Goal: Task Accomplishment & Management: Manage account settings

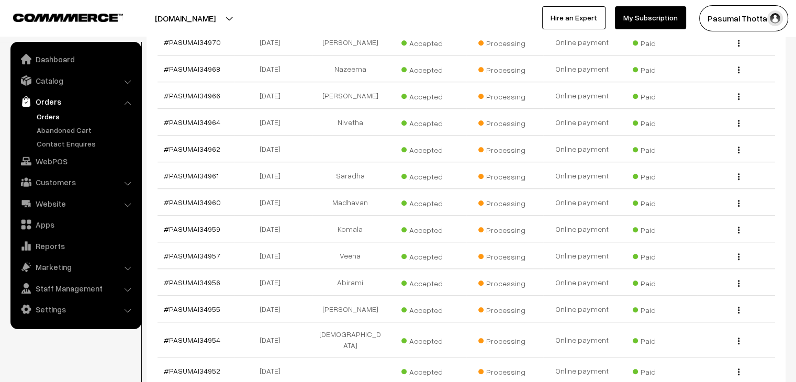
scroll to position [13438, 0]
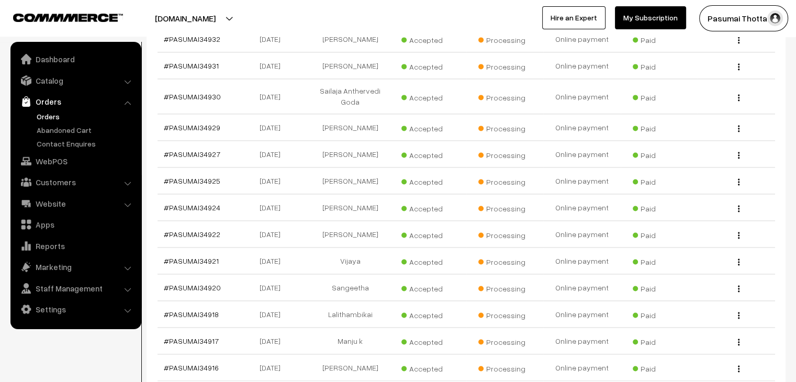
type input "4"
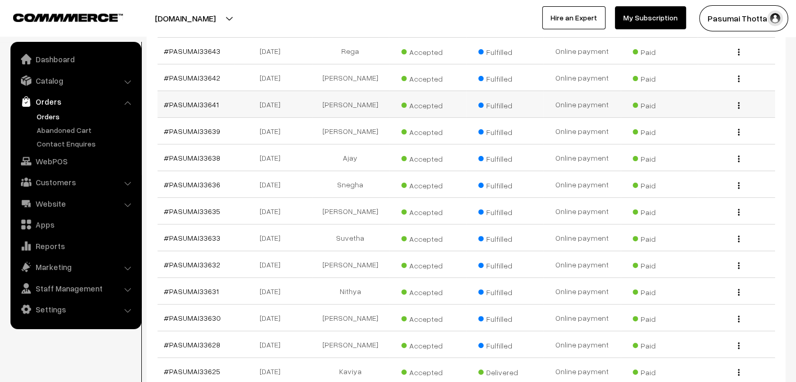
scroll to position [209, 0]
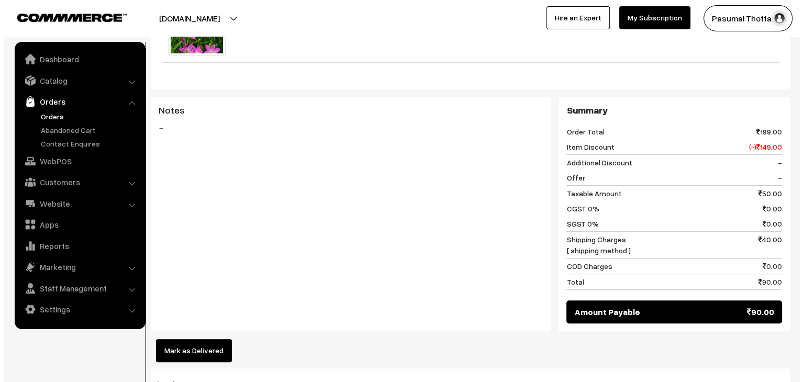
scroll to position [419, 0]
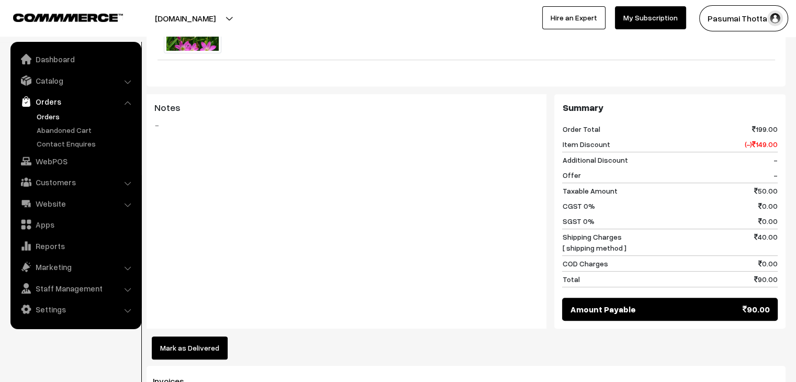
click at [201, 336] on button "Mark as Delivered" at bounding box center [190, 347] width 76 height 23
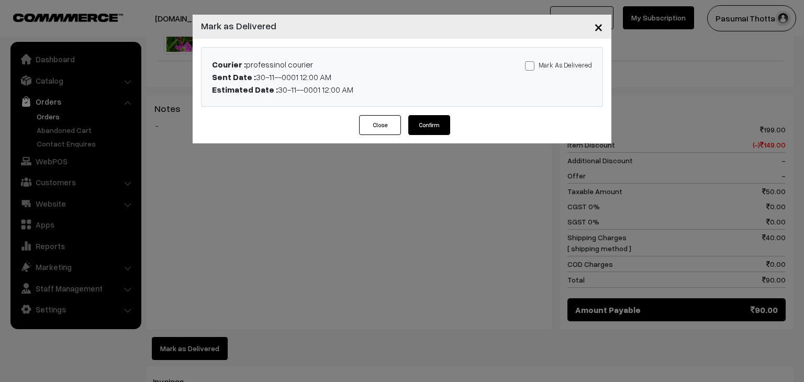
click at [532, 65] on span at bounding box center [529, 65] width 9 height 9
click at [532, 65] on input "Mark As Delivered" at bounding box center [528, 64] width 7 height 7
checkbox input "true"
click at [431, 131] on button "Confirm" at bounding box center [429, 125] width 42 height 20
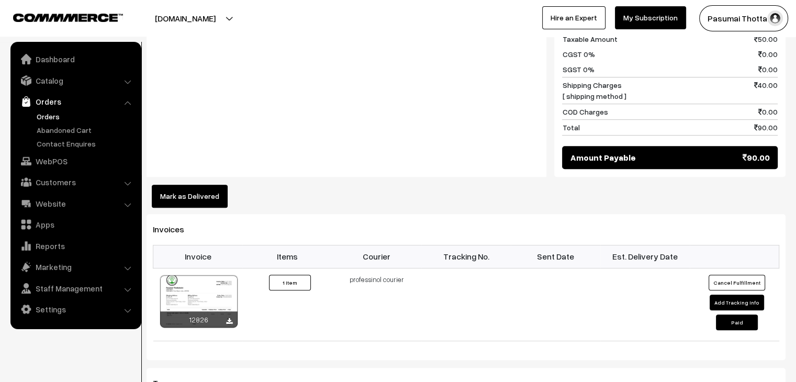
drag, startPoint x: 182, startPoint y: 183, endPoint x: 189, endPoint y: 181, distance: 7.0
click at [182, 185] on button "Mark as Delivered" at bounding box center [190, 196] width 76 height 23
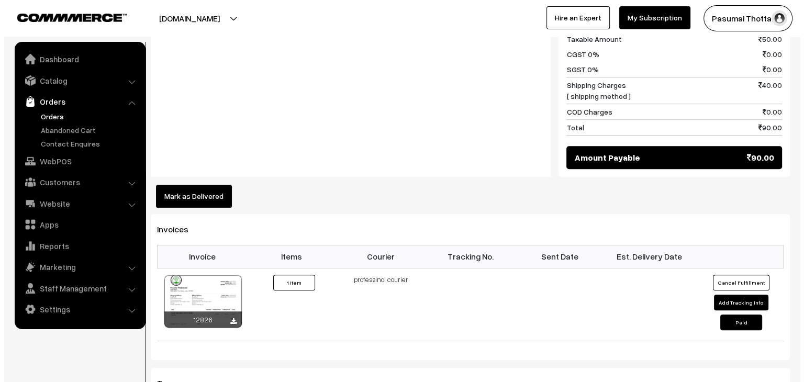
scroll to position [524, 0]
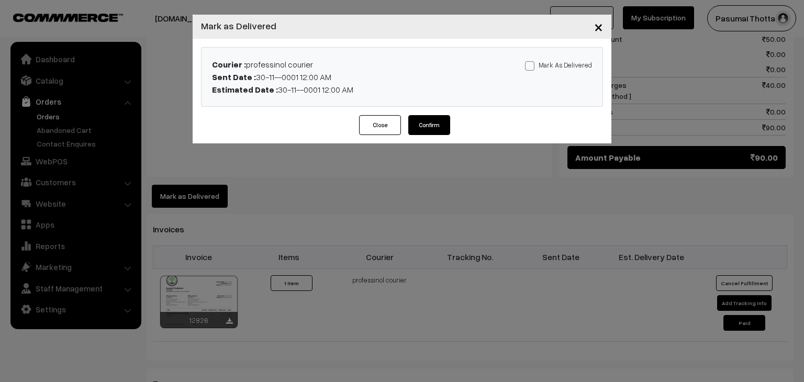
click at [534, 64] on span at bounding box center [529, 65] width 9 height 9
click at [532, 64] on input "Mark As Delivered" at bounding box center [528, 64] width 7 height 7
checkbox input "true"
click at [436, 124] on button "Confirm" at bounding box center [429, 125] width 42 height 20
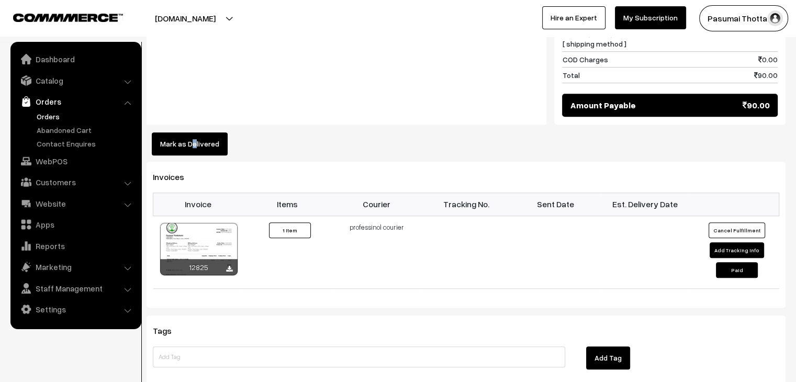
click at [194, 132] on button "Mark as Delivered" at bounding box center [190, 143] width 76 height 23
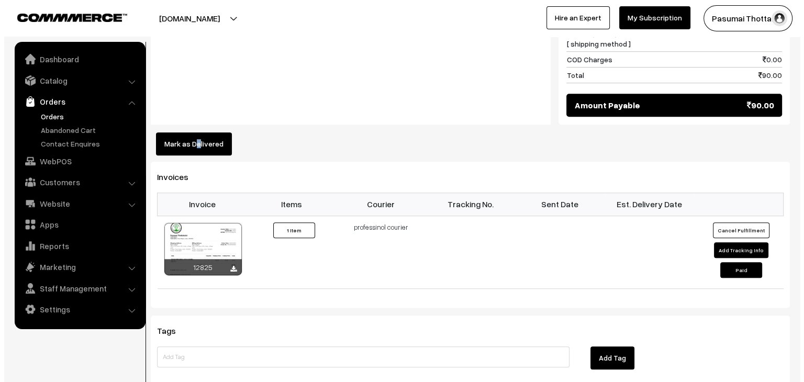
scroll to position [576, 0]
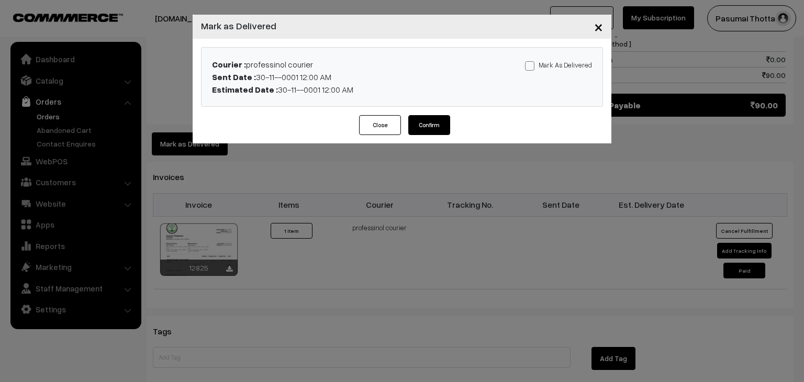
click at [534, 61] on span at bounding box center [529, 65] width 9 height 9
click at [532, 61] on input "Mark As Delivered" at bounding box center [528, 64] width 7 height 7
checkbox input "true"
click at [424, 129] on button "Confirm" at bounding box center [429, 125] width 42 height 20
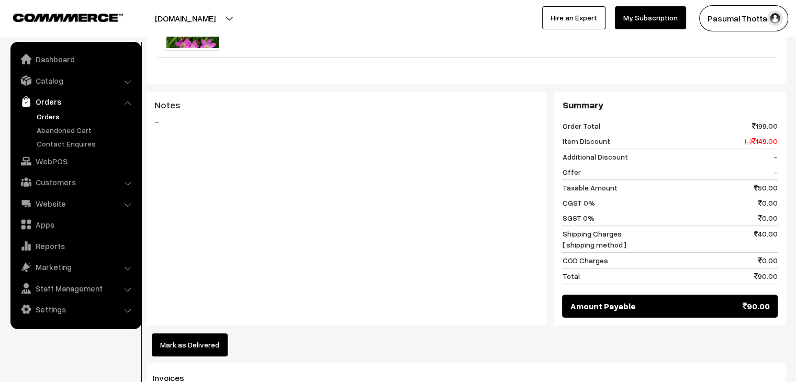
scroll to position [576, 0]
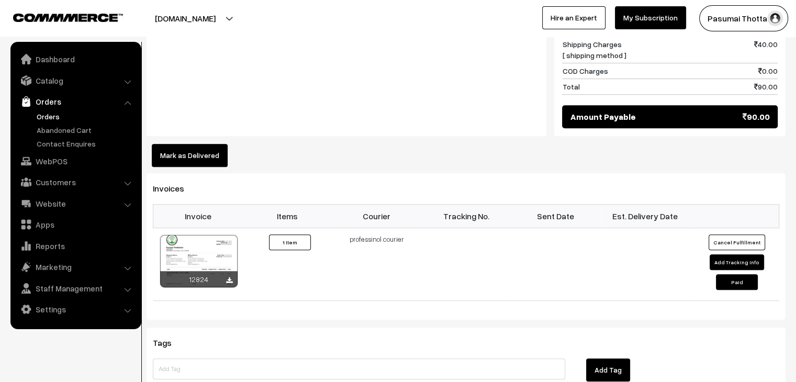
click at [193, 144] on button "Mark as Delivered" at bounding box center [190, 155] width 76 height 23
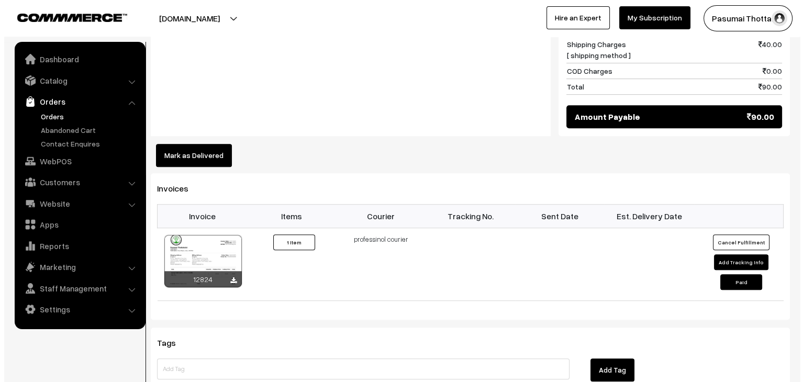
scroll to position [576, 0]
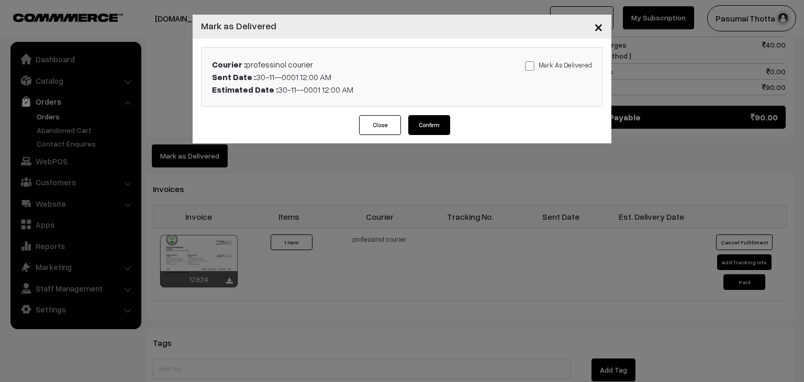
click at [543, 61] on label "Mark As Delivered" at bounding box center [558, 65] width 67 height 12
click at [532, 61] on input "Mark As Delivered" at bounding box center [528, 64] width 7 height 7
checkbox input "true"
click at [442, 120] on button "Confirm" at bounding box center [429, 125] width 42 height 20
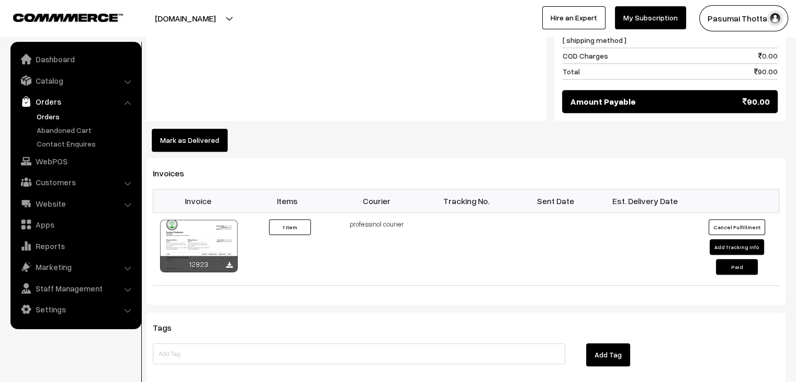
click at [196, 129] on button "Mark as Delivered" at bounding box center [190, 140] width 76 height 23
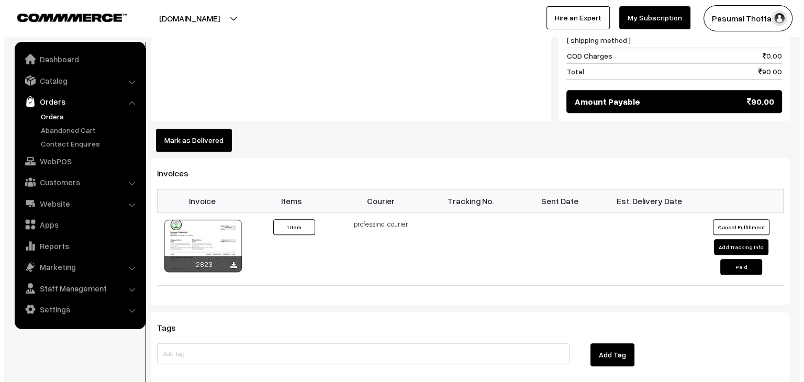
scroll to position [576, 0]
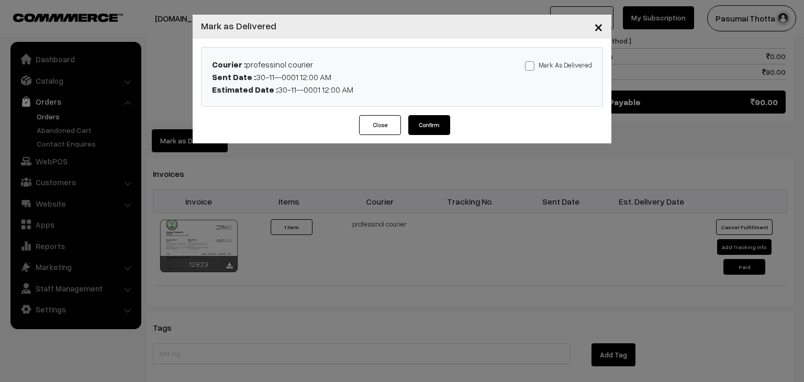
click at [542, 64] on label "Mark As Delivered" at bounding box center [558, 65] width 67 height 12
click at [532, 64] on input "Mark As Delivered" at bounding box center [528, 64] width 7 height 7
checkbox input "true"
click at [426, 125] on button "Confirm" at bounding box center [429, 125] width 42 height 20
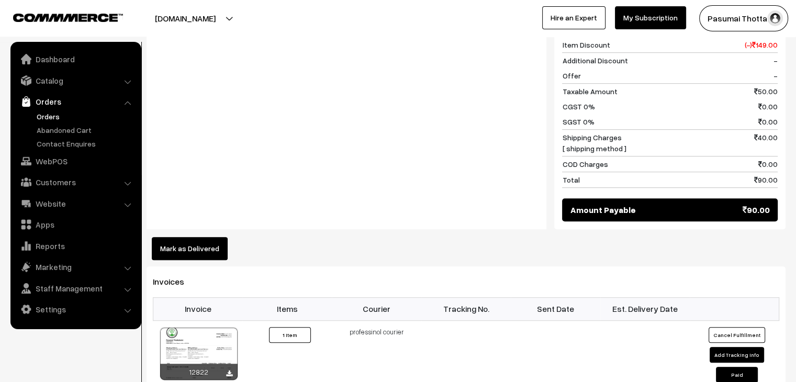
drag, startPoint x: 195, startPoint y: 243, endPoint x: 203, endPoint y: 237, distance: 10.4
click at [197, 244] on button "Mark as Delivered" at bounding box center [190, 248] width 76 height 23
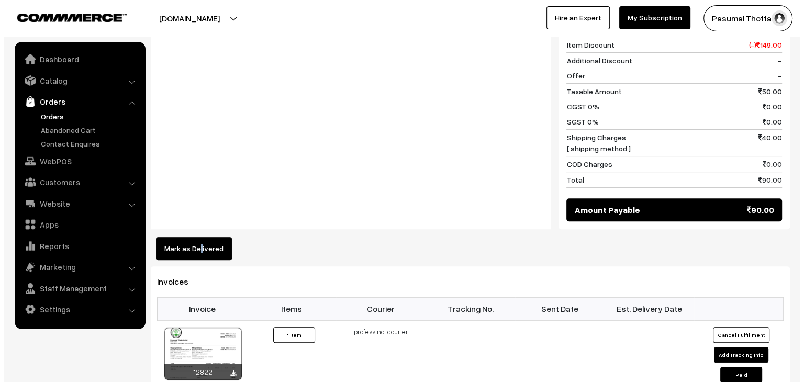
scroll to position [472, 0]
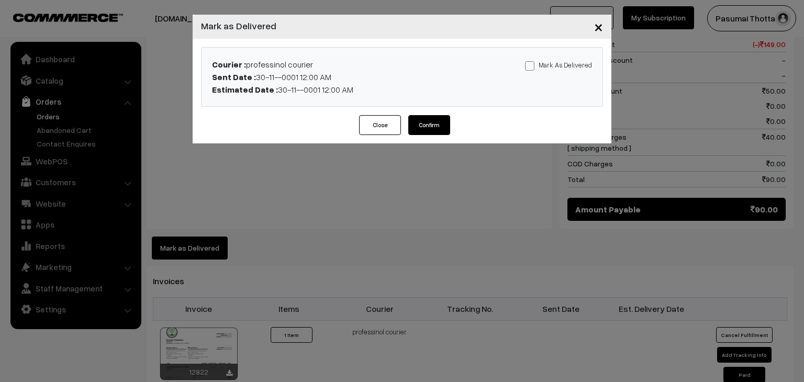
click at [538, 67] on label "Mark As Delivered" at bounding box center [558, 65] width 67 height 12
click at [532, 67] on input "Mark As Delivered" at bounding box center [528, 64] width 7 height 7
checkbox input "true"
click at [434, 126] on button "Confirm" at bounding box center [429, 125] width 42 height 20
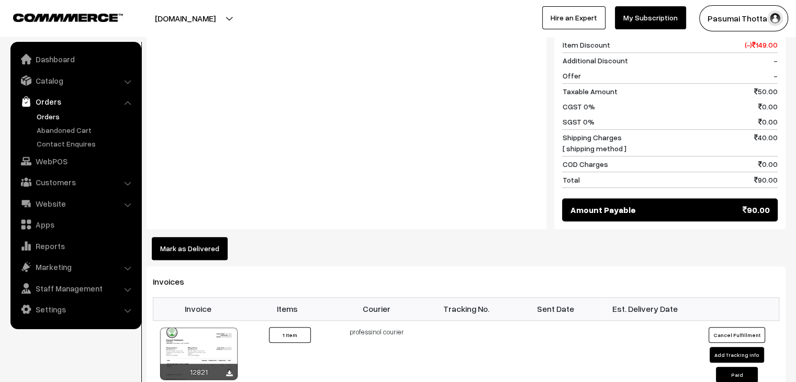
click at [213, 237] on button "Mark as Delivered" at bounding box center [190, 248] width 76 height 23
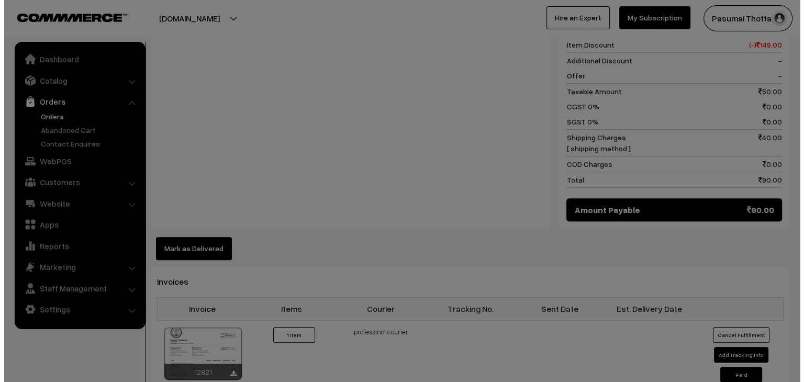
scroll to position [472, 0]
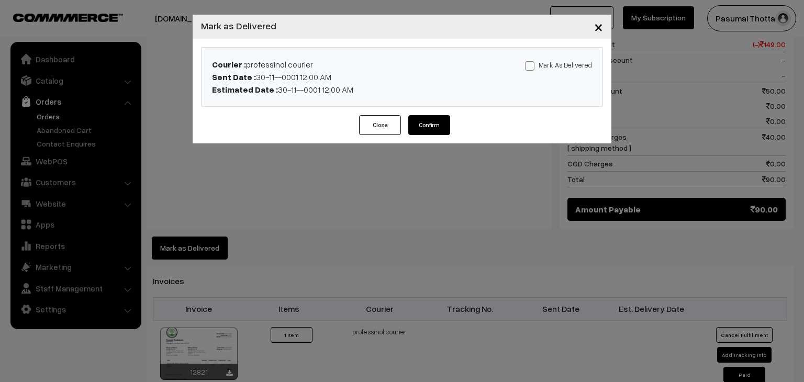
click at [565, 62] on label "Mark As Delivered" at bounding box center [558, 65] width 67 height 12
click at [532, 62] on input "Mark As Delivered" at bounding box center [528, 64] width 7 height 7
checkbox input "true"
click at [428, 119] on button "Confirm" at bounding box center [429, 125] width 42 height 20
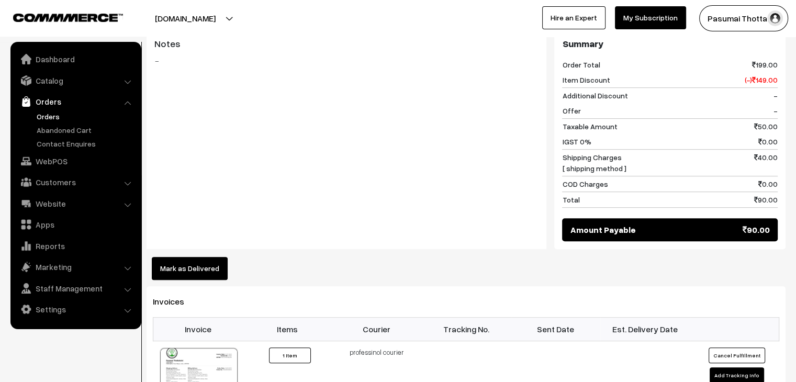
click at [194, 257] on button "Mark as Delivered" at bounding box center [190, 268] width 76 height 23
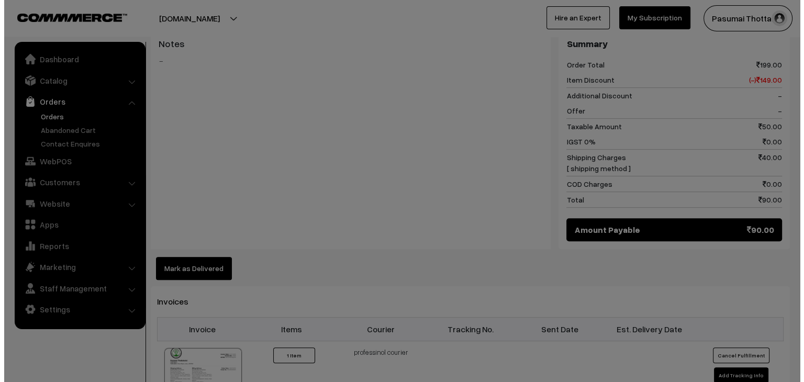
scroll to position [471, 0]
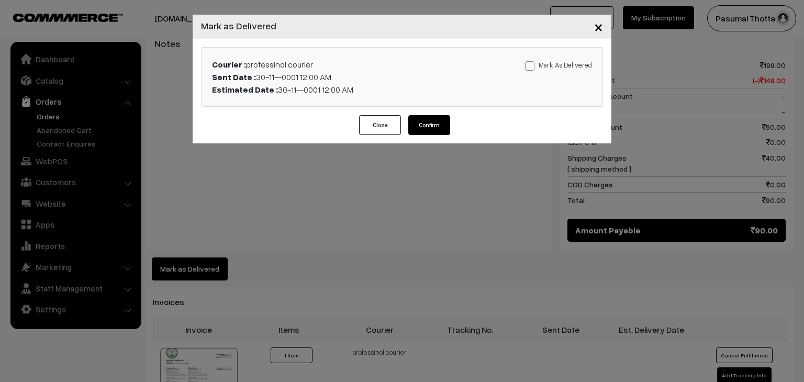
click at [561, 55] on div "Courier : professinol courier Sent Date : 30-11--0001 12:00 AM Estimated Date :…" at bounding box center [401, 77] width 401 height 59
click at [560, 66] on label "Mark As Delivered" at bounding box center [558, 65] width 67 height 12
click at [532, 66] on input "Mark As Delivered" at bounding box center [528, 64] width 7 height 7
checkbox input "true"
click at [434, 130] on button "Confirm" at bounding box center [429, 125] width 42 height 20
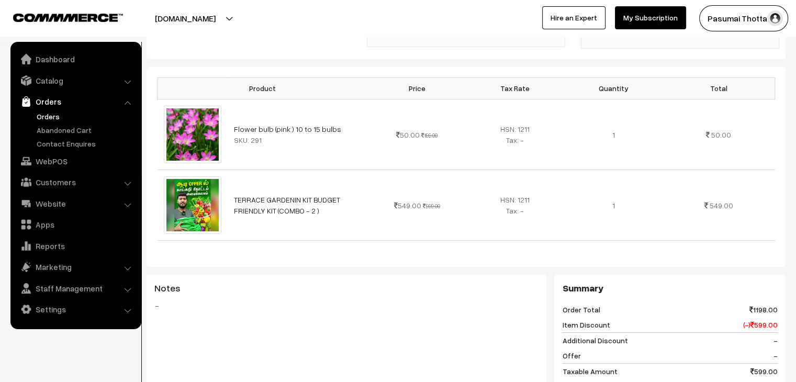
scroll to position [471, 0]
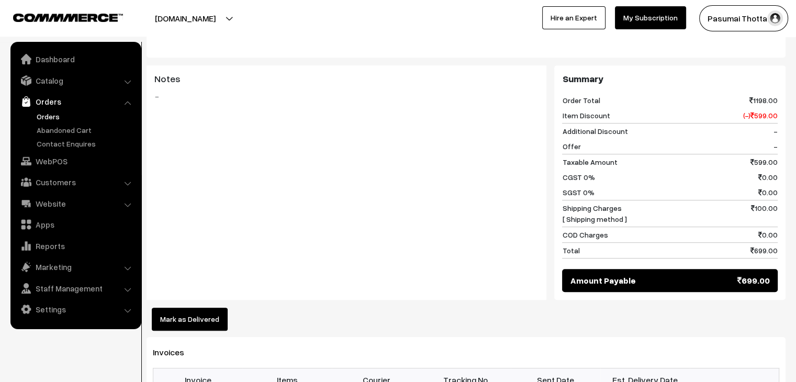
click at [197, 308] on button "Mark as Delivered" at bounding box center [190, 319] width 76 height 23
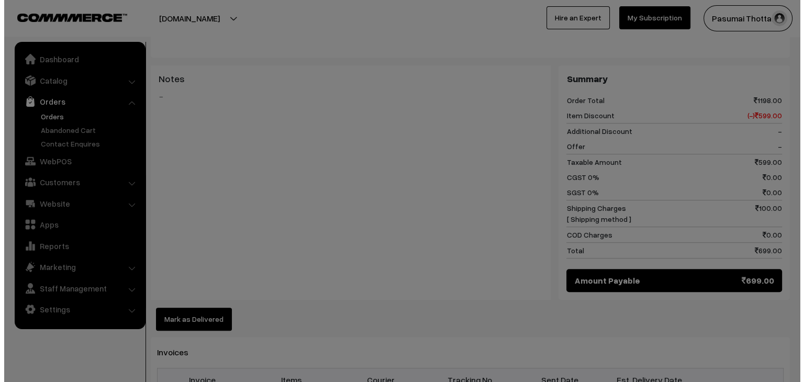
scroll to position [471, 0]
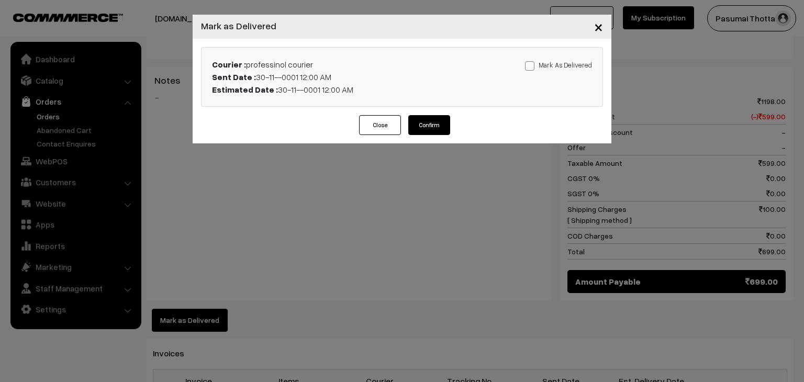
click at [546, 63] on label "Mark As Delivered" at bounding box center [558, 65] width 67 height 12
click at [532, 63] on input "Mark As Delivered" at bounding box center [528, 64] width 7 height 7
checkbox input "true"
click at [424, 116] on button "Confirm" at bounding box center [429, 125] width 42 height 20
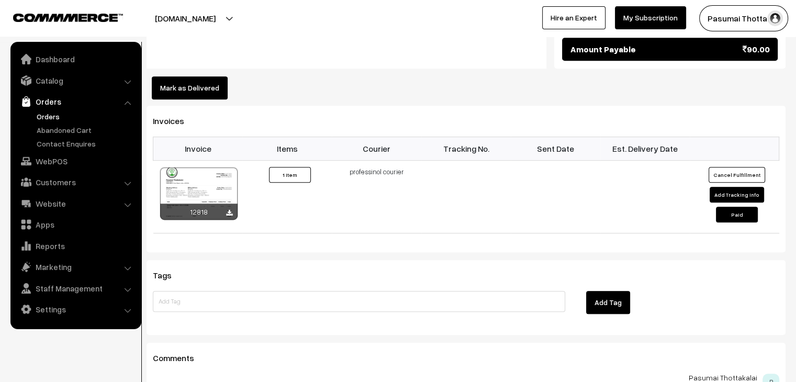
click at [209, 76] on button "Mark as Delivered" at bounding box center [190, 87] width 76 height 23
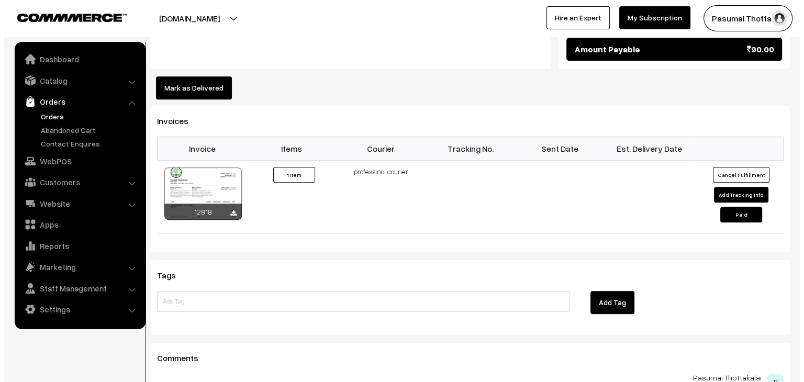
scroll to position [628, 0]
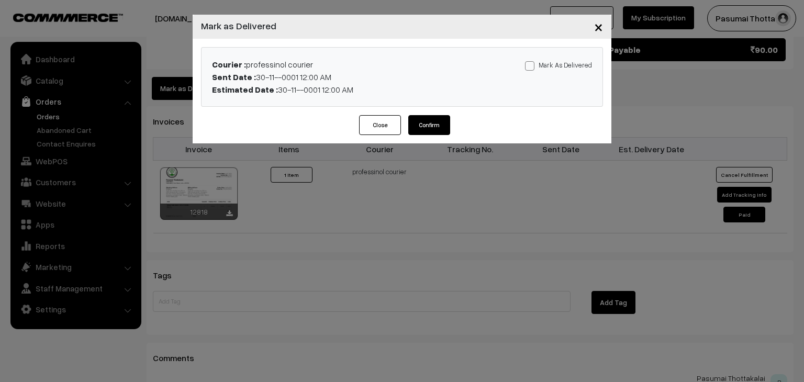
click at [570, 65] on label "Mark As Delivered" at bounding box center [558, 65] width 67 height 12
click at [532, 65] on input "Mark As Delivered" at bounding box center [528, 64] width 7 height 7
checkbox input "true"
click at [430, 122] on button "Confirm" at bounding box center [429, 125] width 42 height 20
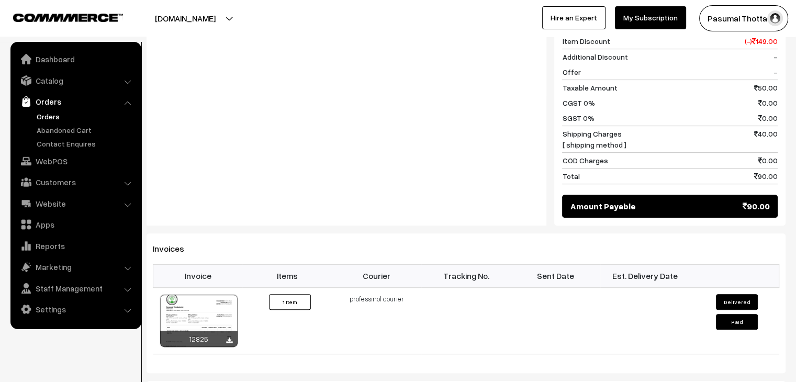
scroll to position [576, 0]
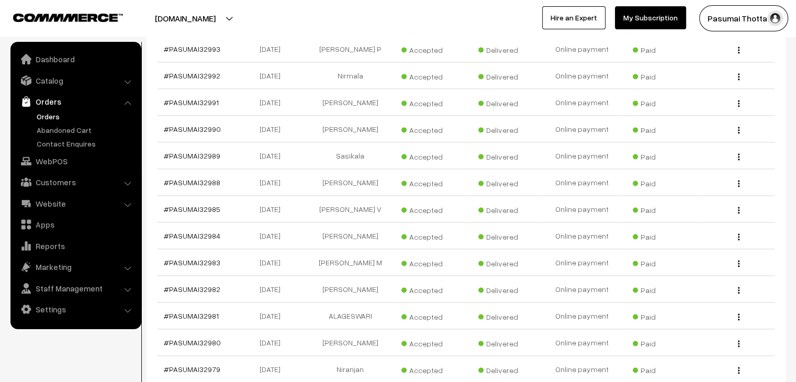
scroll to position [13558, 0]
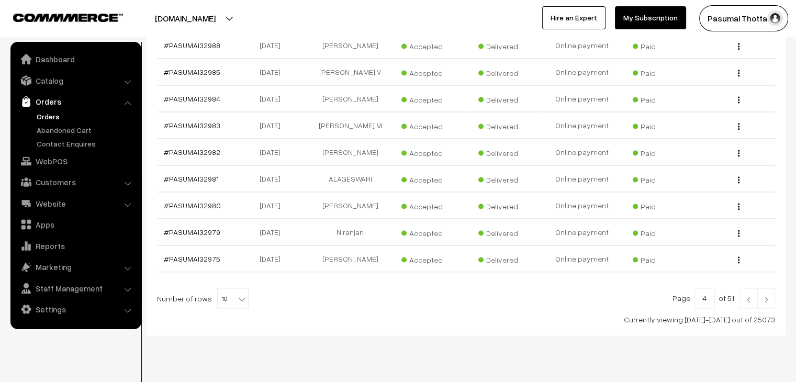
click at [745, 296] on img at bounding box center [748, 299] width 9 height 6
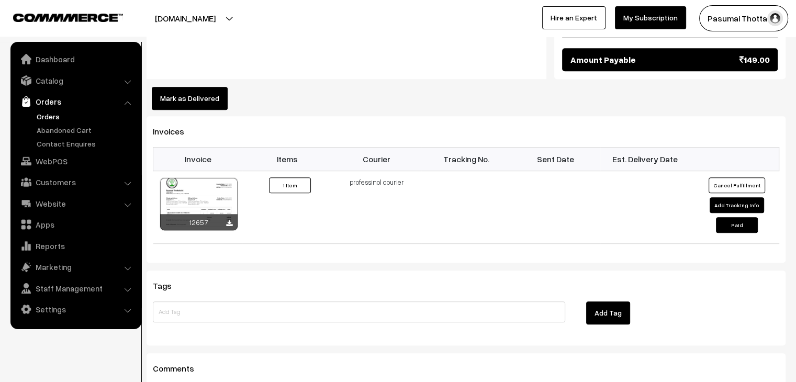
drag, startPoint x: 176, startPoint y: 74, endPoint x: 210, endPoint y: 82, distance: 34.9
click at [177, 87] on button "Mark as Delivered" at bounding box center [190, 98] width 76 height 23
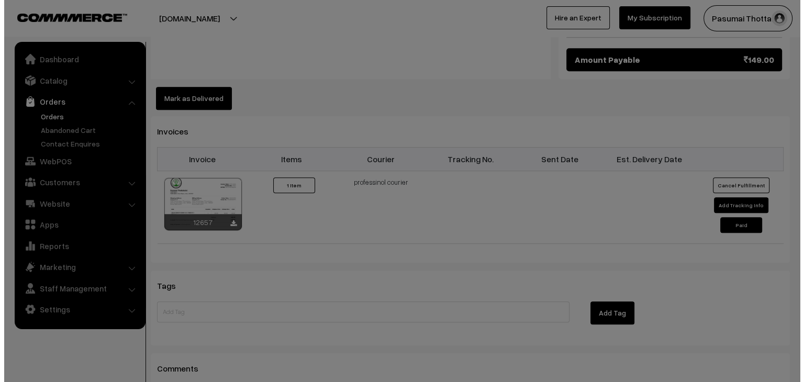
scroll to position [629, 0]
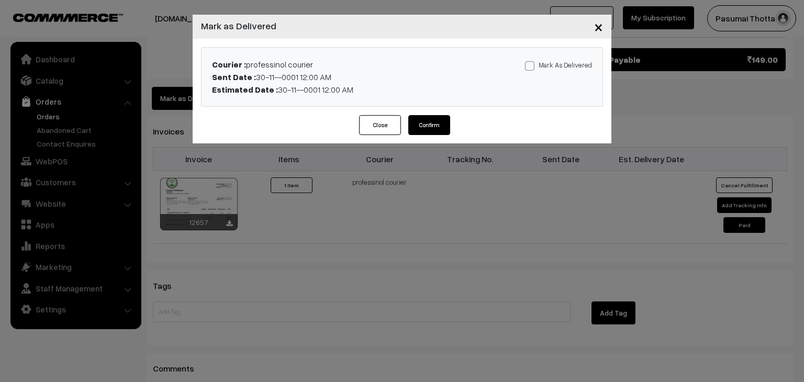
click at [543, 63] on label "Mark As Delivered" at bounding box center [558, 65] width 67 height 12
click at [532, 63] on input "Mark As Delivered" at bounding box center [528, 64] width 7 height 7
checkbox input "true"
click at [422, 119] on button "Confirm" at bounding box center [429, 125] width 42 height 20
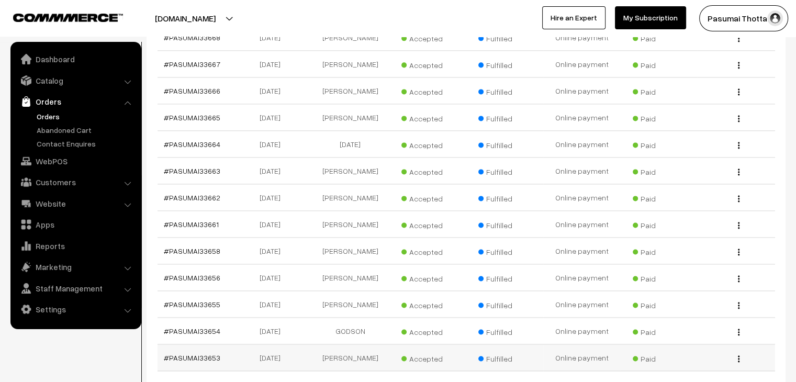
scroll to position [13308, 0]
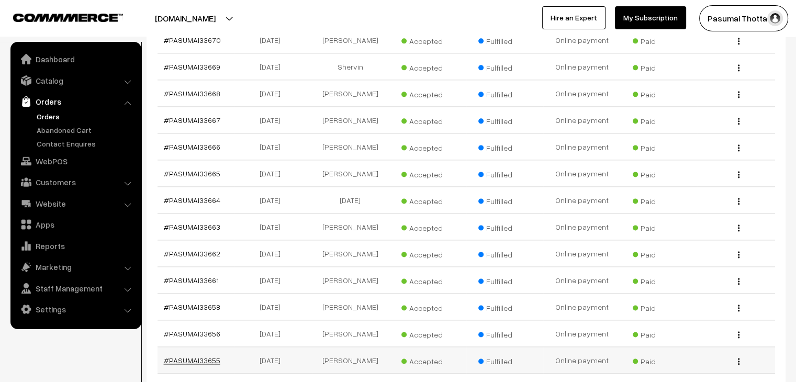
drag, startPoint x: 203, startPoint y: 163, endPoint x: 182, endPoint y: 152, distance: 22.9
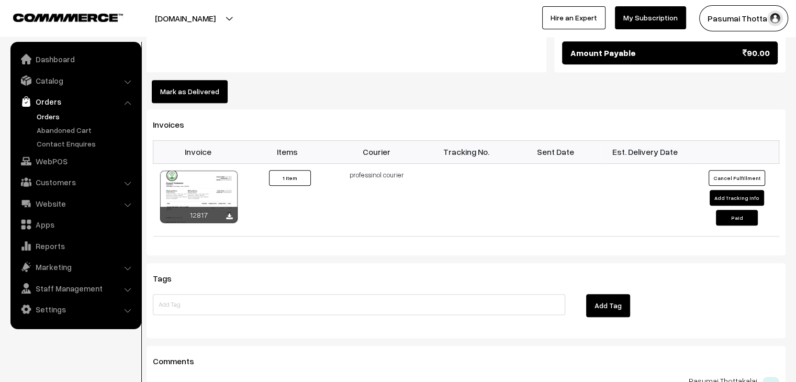
click at [185, 86] on button "Mark as Delivered" at bounding box center [190, 91] width 76 height 23
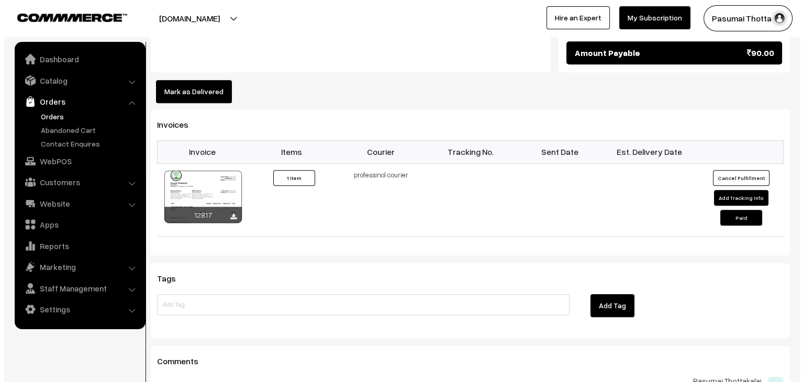
scroll to position [628, 0]
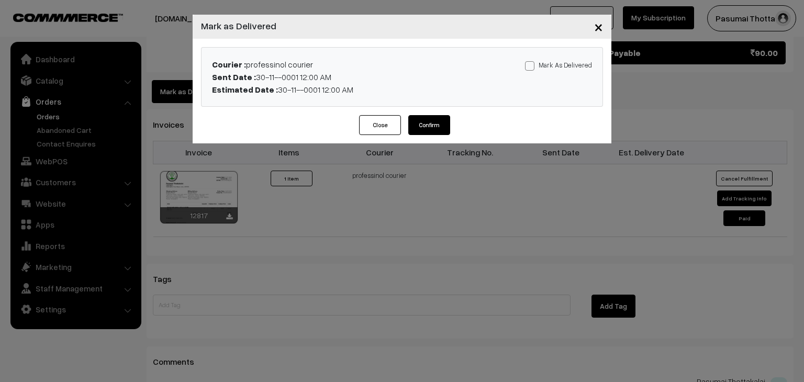
click at [562, 60] on label "Mark As Delivered" at bounding box center [558, 65] width 67 height 12
click at [532, 61] on input "Mark As Delivered" at bounding box center [528, 64] width 7 height 7
checkbox input "true"
click at [420, 128] on button "Confirm" at bounding box center [429, 125] width 42 height 20
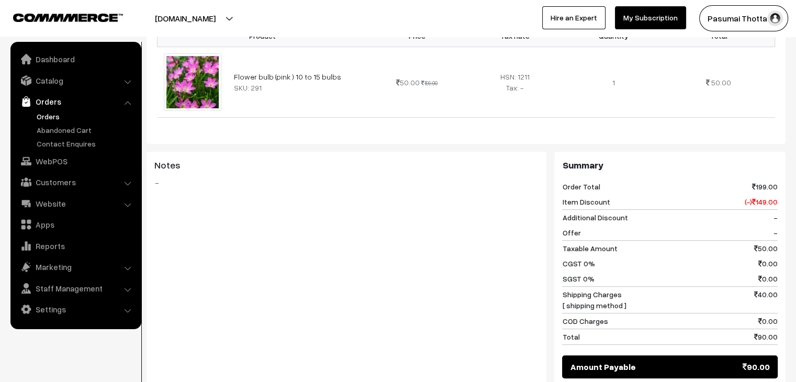
scroll to position [471, 0]
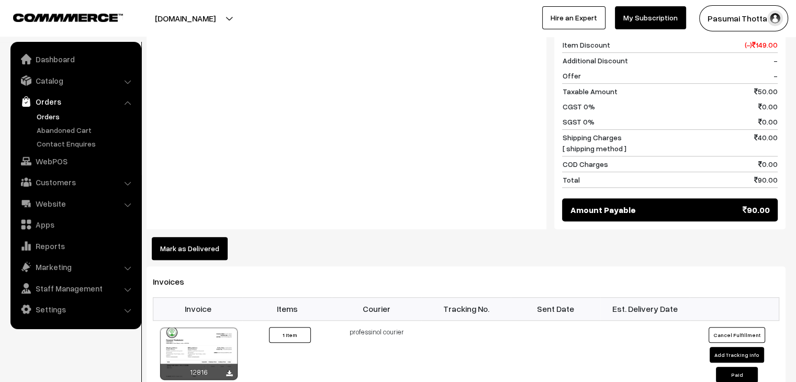
click at [209, 217] on div "Product Price Tax Rate Quantity Total Flower bulb (pink ) 10 to 15 bulbs SKU: 2…" at bounding box center [466, 59] width 639 height 402
click at [207, 237] on button "Mark as Delivered" at bounding box center [190, 248] width 76 height 23
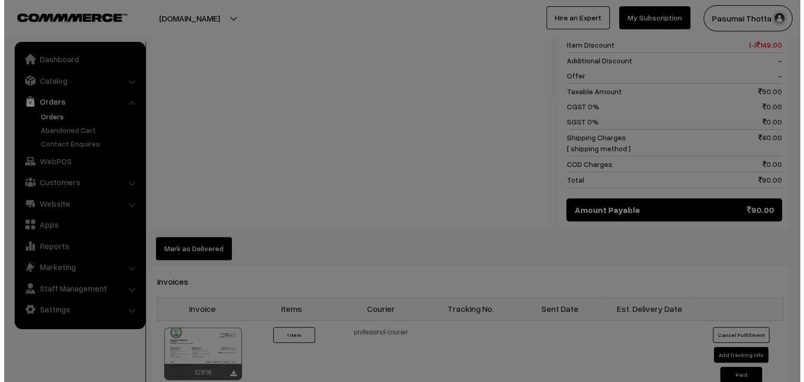
scroll to position [472, 0]
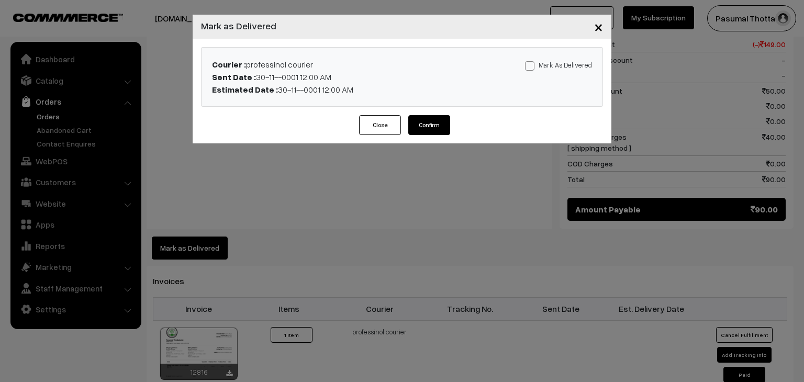
drag, startPoint x: 549, startPoint y: 64, endPoint x: 496, endPoint y: 92, distance: 59.4
click at [549, 65] on label "Mark As Delivered" at bounding box center [558, 65] width 67 height 12
click at [532, 65] on input "Mark As Delivered" at bounding box center [528, 64] width 7 height 7
checkbox input "true"
click at [430, 132] on button "Confirm" at bounding box center [429, 125] width 42 height 20
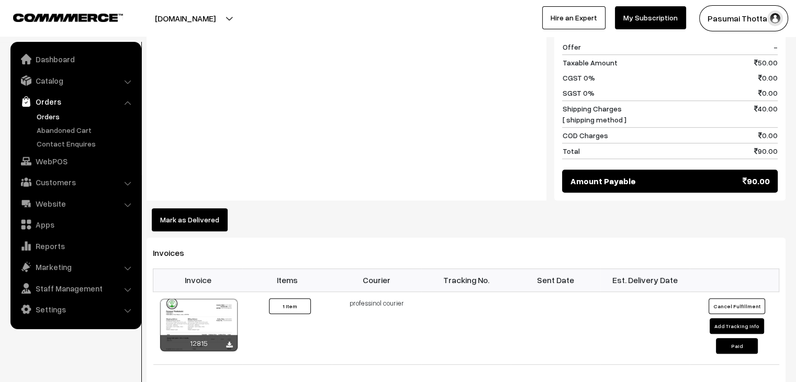
click at [197, 208] on button "Mark as Delivered" at bounding box center [190, 219] width 76 height 23
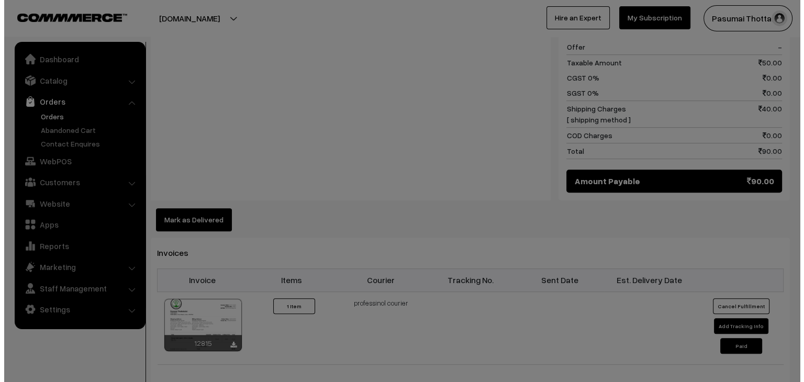
scroll to position [524, 0]
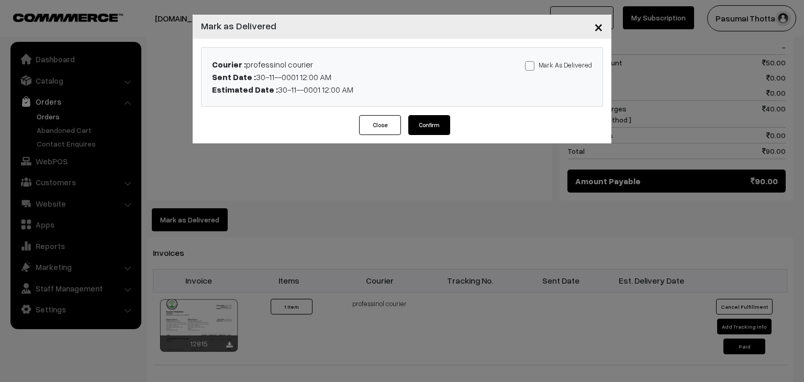
click at [560, 59] on label "Mark As Delivered" at bounding box center [558, 65] width 67 height 12
click at [532, 61] on input "Mark As Delivered" at bounding box center [528, 64] width 7 height 7
checkbox input "true"
click at [429, 123] on button "Confirm" at bounding box center [429, 125] width 42 height 20
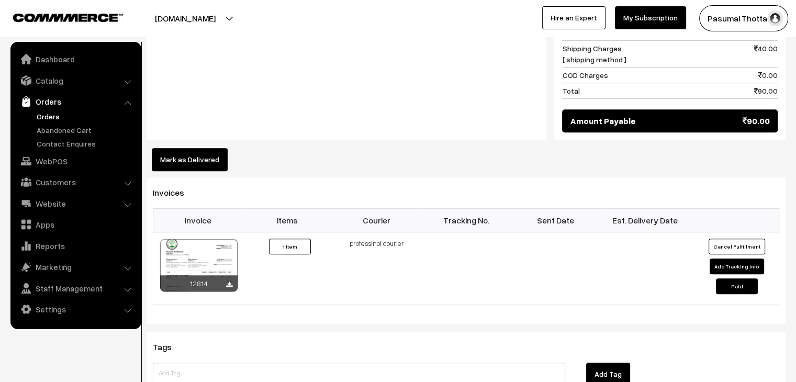
scroll to position [576, 0]
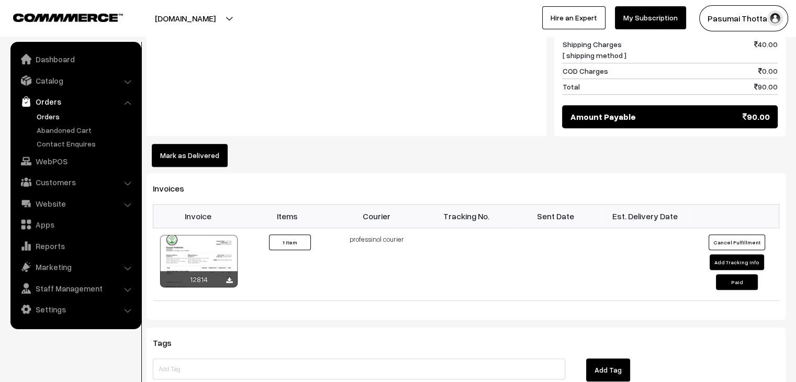
click at [224, 144] on button "Mark as Delivered" at bounding box center [190, 155] width 76 height 23
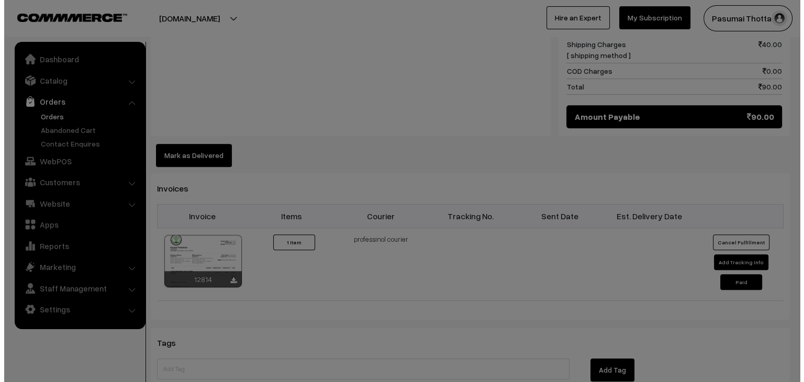
scroll to position [576, 0]
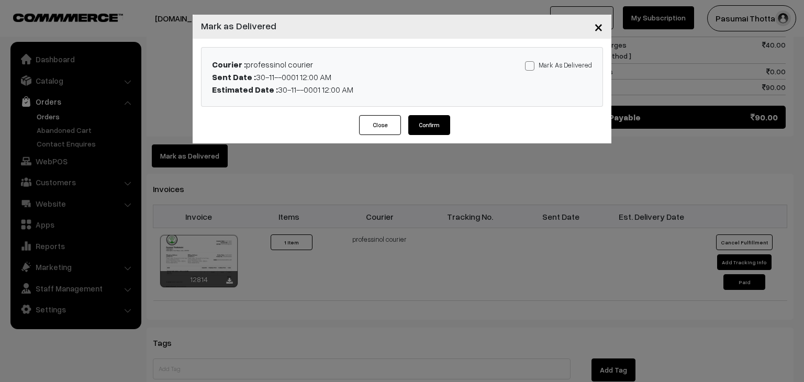
click at [524, 68] on div "Mark As Delivered Mark As Paid" at bounding box center [534, 77] width 132 height 38
click at [529, 68] on span at bounding box center [529, 65] width 9 height 9
click at [529, 68] on input "Mark As Delivered" at bounding box center [528, 64] width 7 height 7
checkbox input "true"
click at [419, 126] on button "Confirm" at bounding box center [429, 125] width 42 height 20
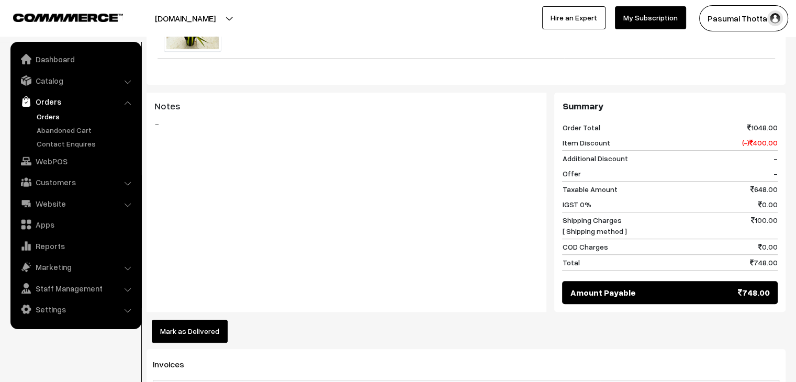
scroll to position [523, 0]
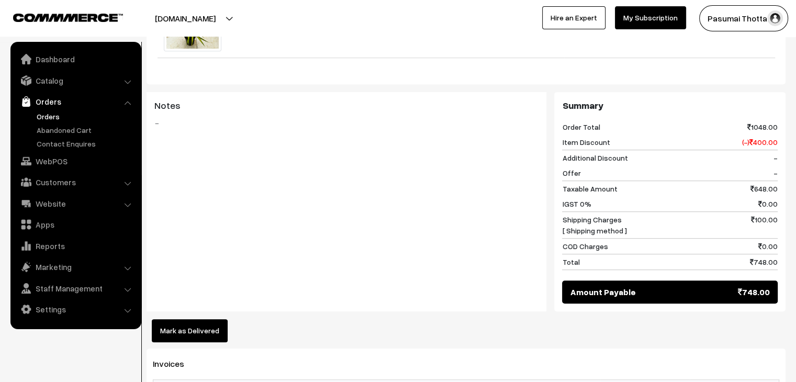
click at [191, 319] on button "Mark as Delivered" at bounding box center [190, 330] width 76 height 23
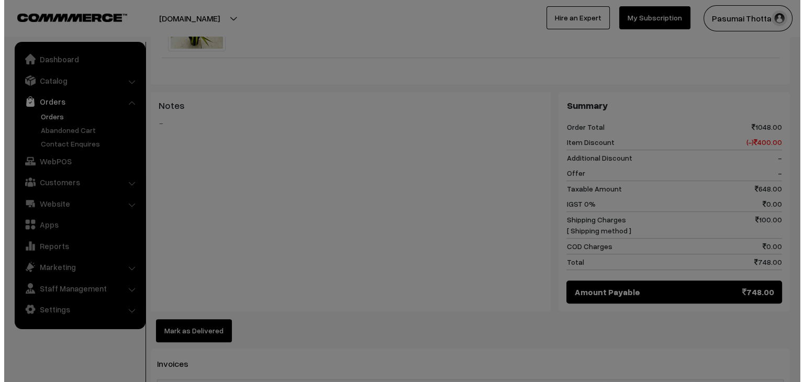
scroll to position [525, 0]
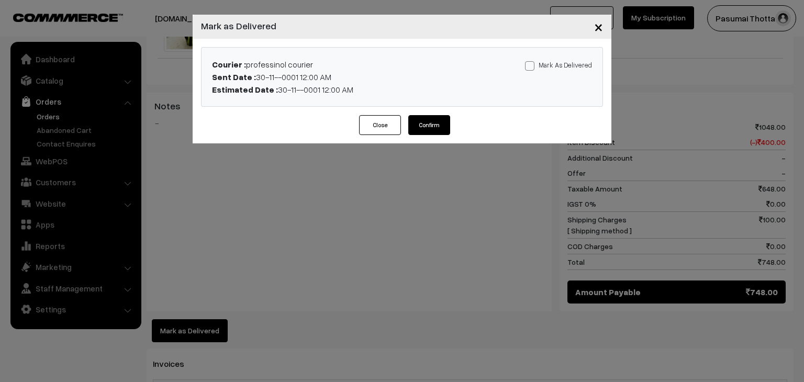
click at [562, 63] on label "Mark As Delivered" at bounding box center [558, 65] width 67 height 12
click at [532, 63] on input "Mark As Delivered" at bounding box center [528, 64] width 7 height 7
checkbox input "true"
click at [432, 130] on button "Confirm" at bounding box center [429, 125] width 42 height 20
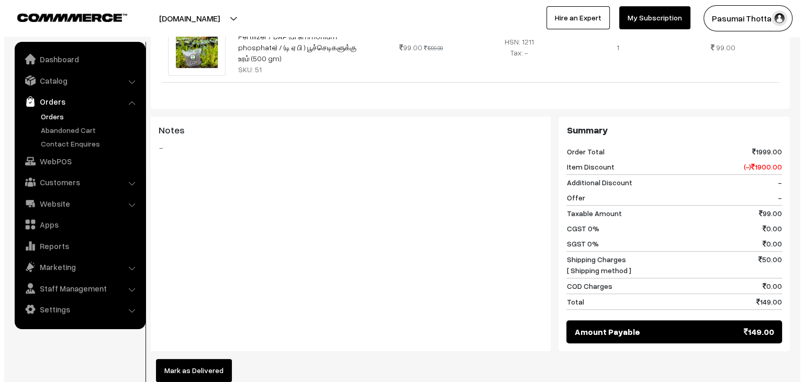
scroll to position [366, 0]
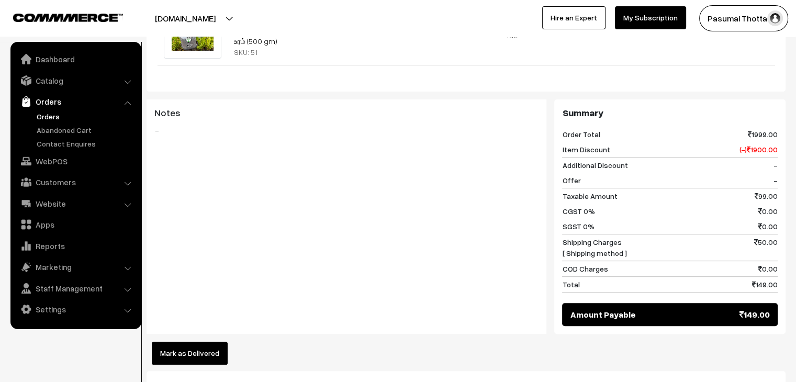
drag, startPoint x: 172, startPoint y: 339, endPoint x: 178, endPoint y: 329, distance: 12.2
click at [173, 342] on button "Mark as Delivered" at bounding box center [190, 353] width 76 height 23
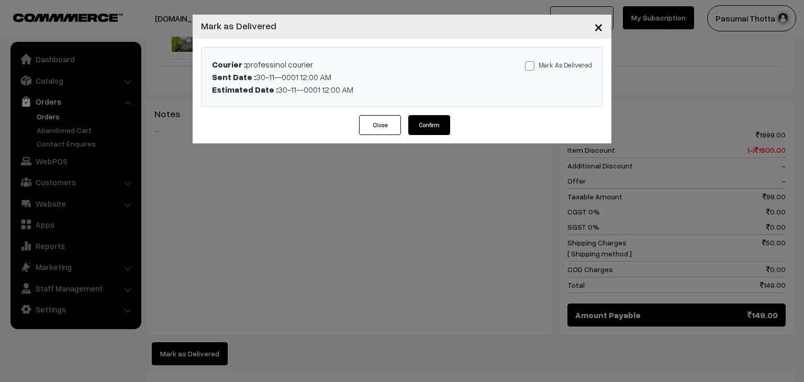
click at [541, 65] on label "Mark As Delivered" at bounding box center [558, 65] width 67 height 12
click at [532, 65] on input "Mark As Delivered" at bounding box center [528, 64] width 7 height 7
checkbox input "true"
click at [410, 127] on button "Confirm" at bounding box center [429, 125] width 42 height 20
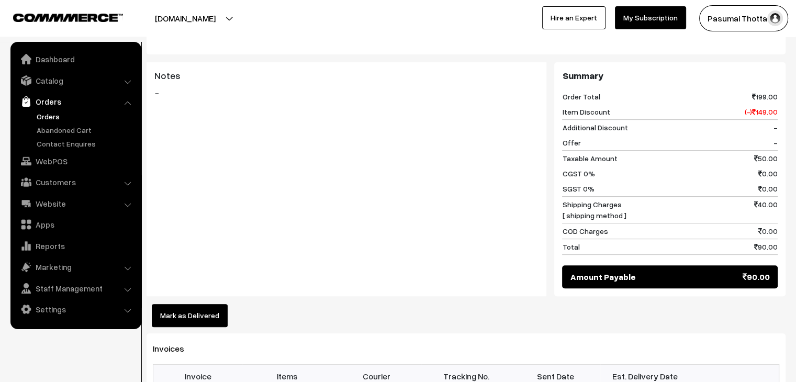
scroll to position [471, 0]
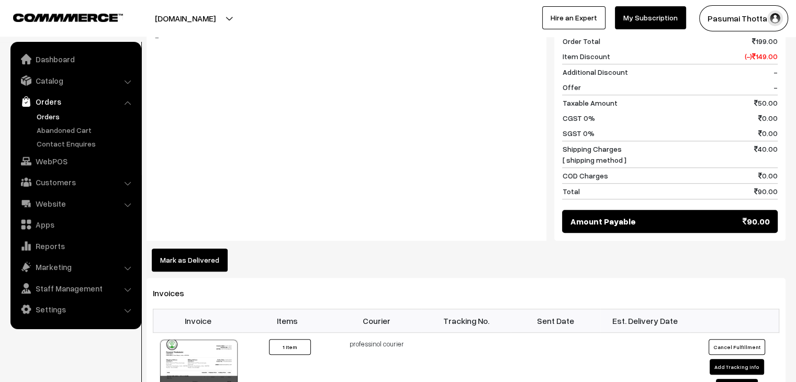
drag, startPoint x: 217, startPoint y: 218, endPoint x: 209, endPoint y: 232, distance: 16.6
click at [211, 229] on div "Product Price Tax Rate Quantity Total Flower bulb (pink ) 10 to 15 bulbs SKU: 2…" at bounding box center [466, 70] width 639 height 402
click at [209, 249] on button "Mark as Delivered" at bounding box center [190, 260] width 76 height 23
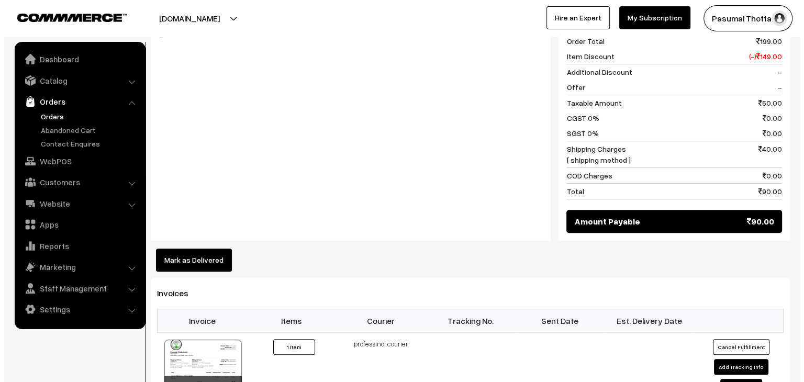
scroll to position [472, 0]
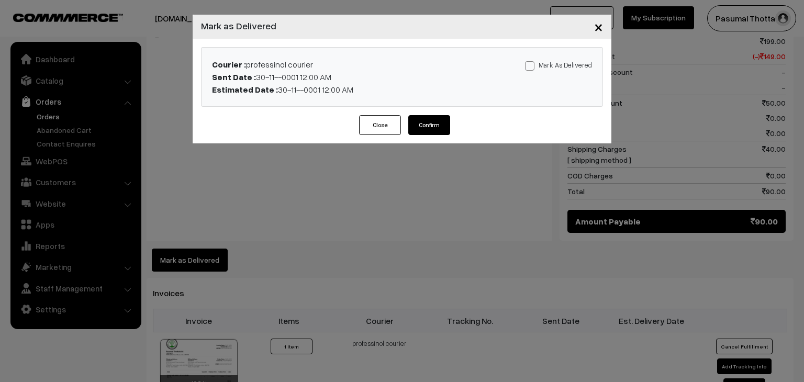
click at [574, 62] on label "Mark As Delivered" at bounding box center [558, 65] width 67 height 12
click at [532, 62] on input "Mark As Delivered" at bounding box center [528, 64] width 7 height 7
checkbox input "true"
click at [429, 131] on button "Confirm" at bounding box center [429, 125] width 42 height 20
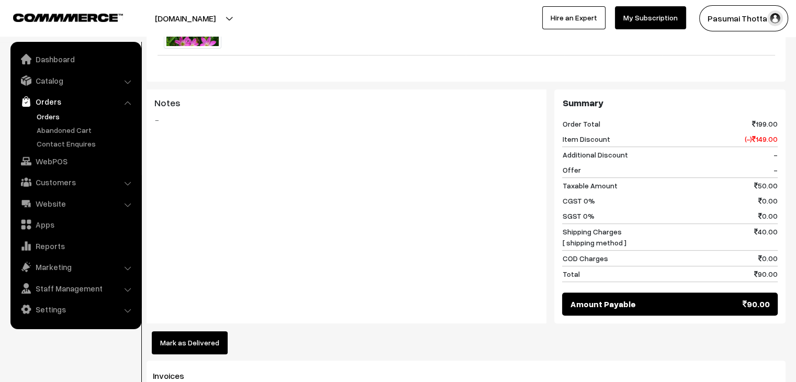
scroll to position [471, 0]
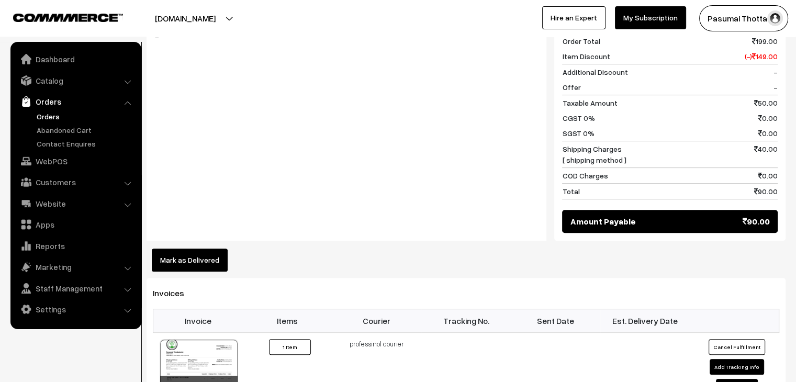
click at [203, 249] on button "Mark as Delivered" at bounding box center [190, 260] width 76 height 23
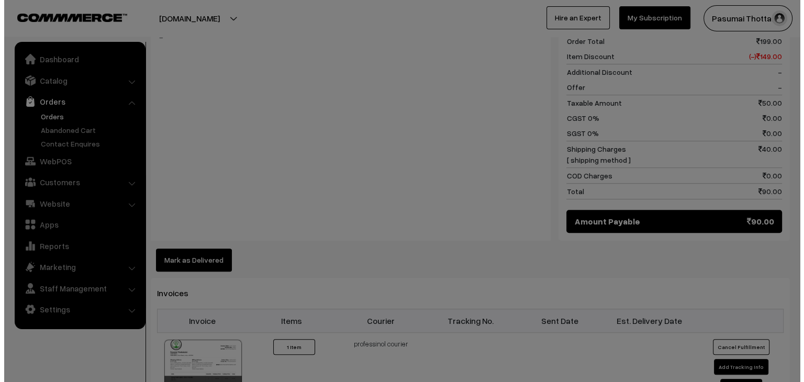
scroll to position [472, 0]
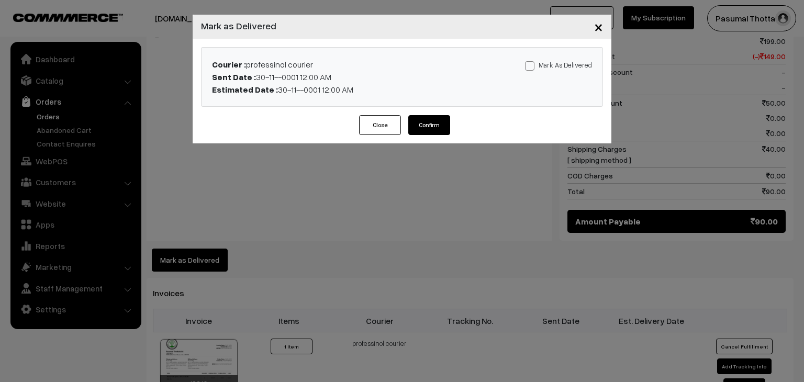
click at [559, 64] on label "Mark As Delivered" at bounding box center [558, 65] width 67 height 12
click at [532, 64] on input "Mark As Delivered" at bounding box center [528, 64] width 7 height 7
checkbox input "true"
click at [434, 124] on button "Confirm" at bounding box center [429, 125] width 42 height 20
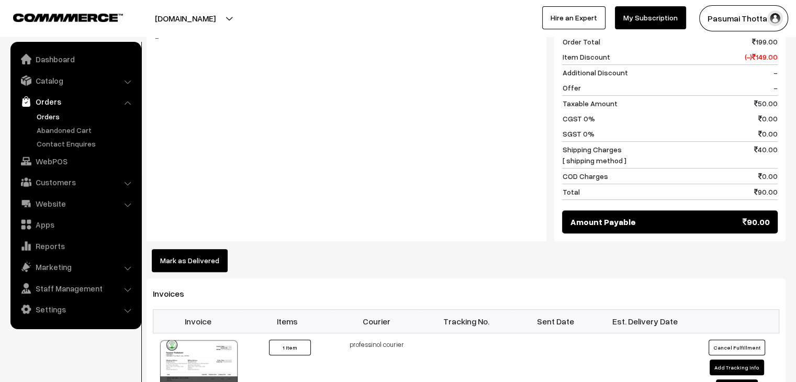
scroll to position [471, 0]
click at [197, 249] on button "Mark as Delivered" at bounding box center [190, 260] width 76 height 23
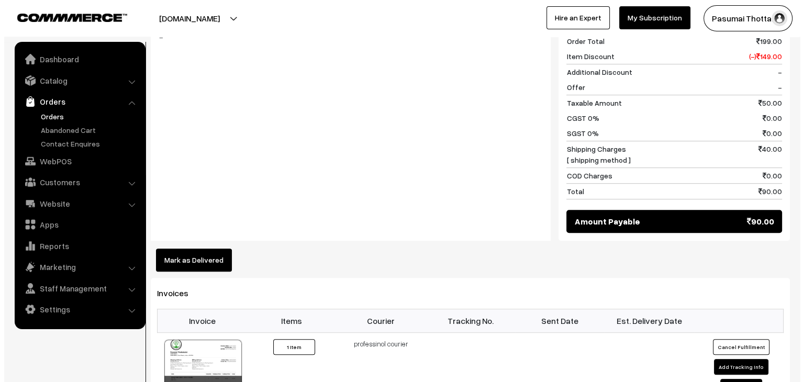
scroll to position [472, 0]
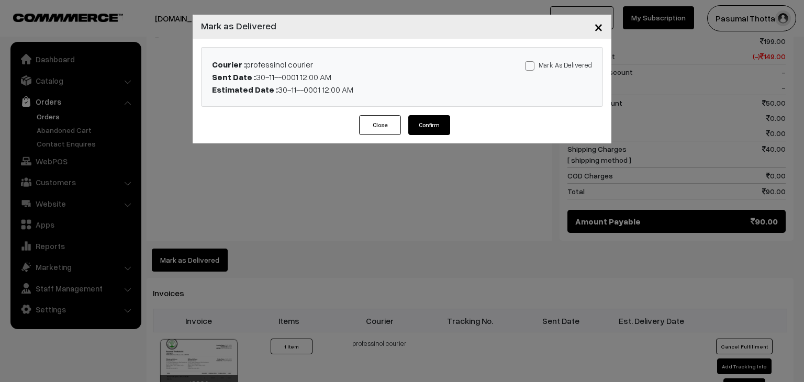
drag, startPoint x: 555, startPoint y: 61, endPoint x: 513, endPoint y: 88, distance: 49.9
click at [554, 62] on label "Mark As Delivered" at bounding box center [558, 65] width 67 height 12
click at [532, 62] on input "Mark As Delivered" at bounding box center [528, 64] width 7 height 7
checkbox input "true"
click at [444, 121] on button "Confirm" at bounding box center [429, 125] width 42 height 20
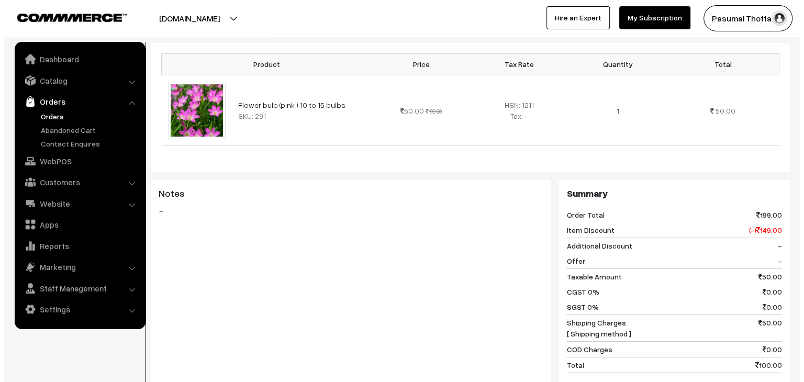
scroll to position [366, 0]
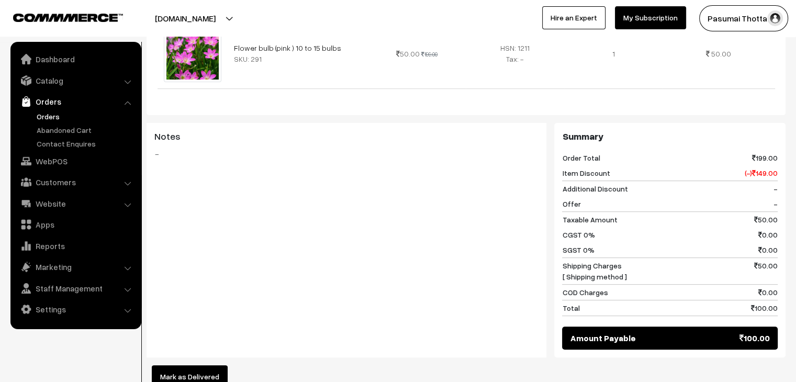
click at [198, 365] on button "Mark as Delivered" at bounding box center [190, 376] width 76 height 23
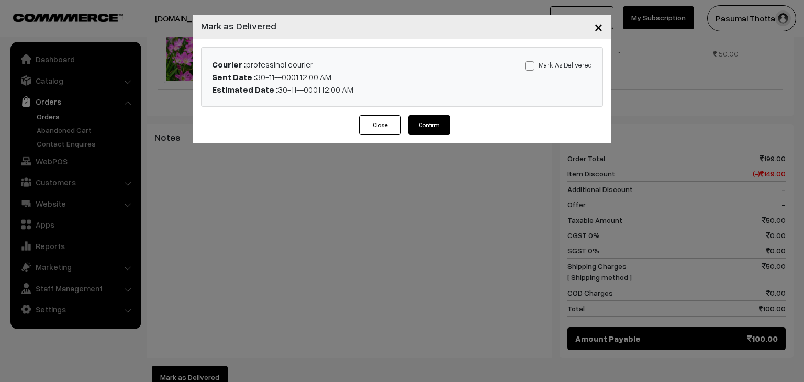
click at [552, 63] on label "Mark As Delivered" at bounding box center [558, 65] width 67 height 12
click at [532, 63] on input "Mark As Delivered" at bounding box center [528, 64] width 7 height 7
checkbox input "true"
click at [434, 130] on button "Confirm" at bounding box center [429, 125] width 42 height 20
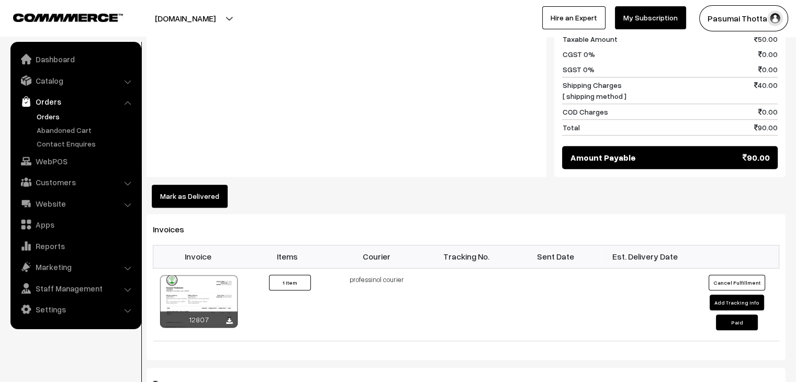
click at [198, 186] on button "Mark as Delivered" at bounding box center [190, 196] width 76 height 23
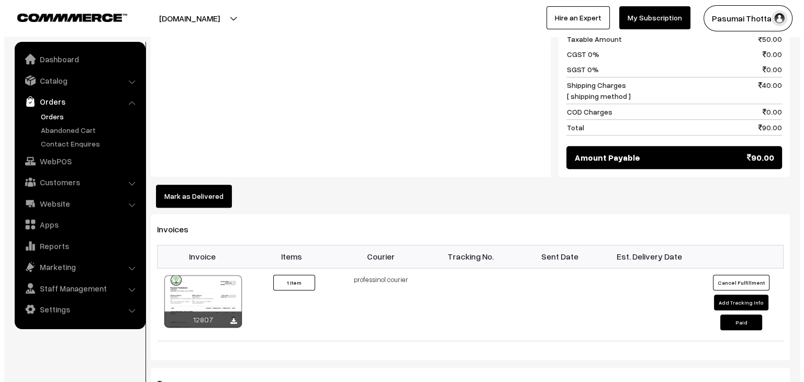
scroll to position [524, 0]
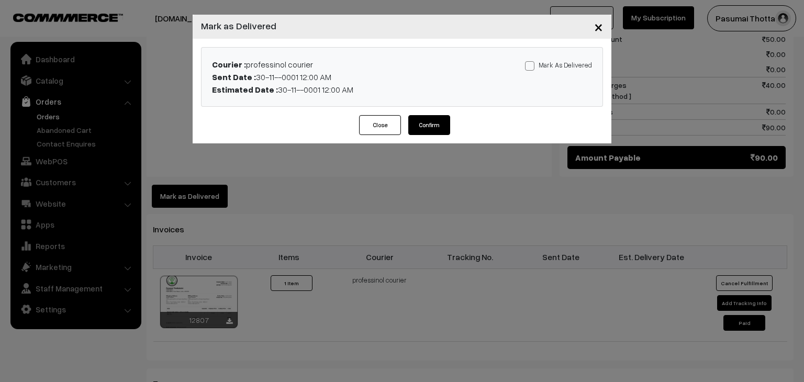
click at [544, 61] on label "Mark As Delivered" at bounding box center [558, 65] width 67 height 12
click at [532, 61] on input "Mark As Delivered" at bounding box center [528, 64] width 7 height 7
checkbox input "true"
click at [440, 122] on button "Confirm" at bounding box center [429, 125] width 42 height 20
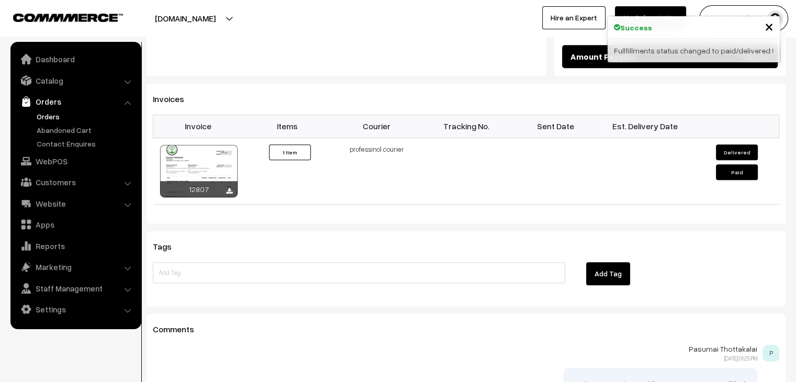
scroll to position [628, 0]
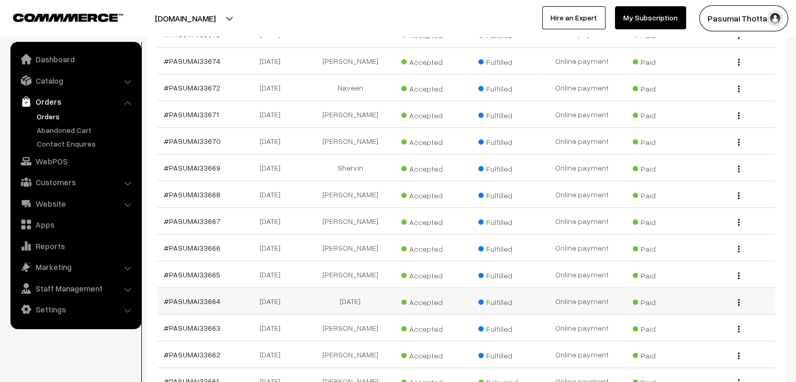
scroll to position [13204, 0]
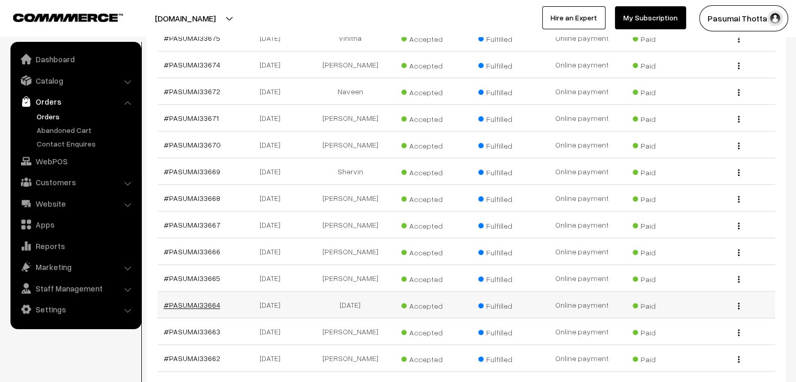
drag, startPoint x: 205, startPoint y: 93, endPoint x: 197, endPoint y: 98, distance: 10.2
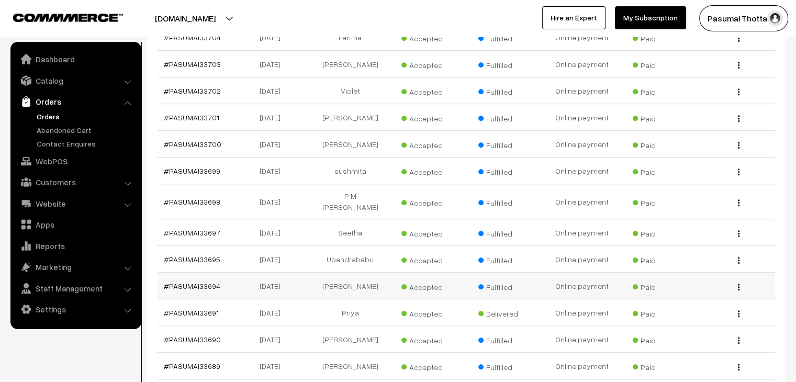
scroll to position [12733, 0]
